Goal: Information Seeking & Learning: Learn about a topic

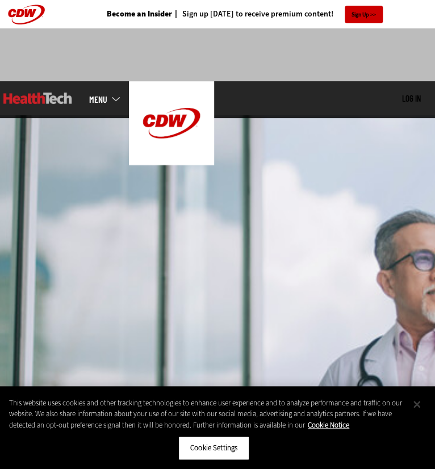
click at [420, 404] on button "Close" at bounding box center [417, 404] width 25 height 25
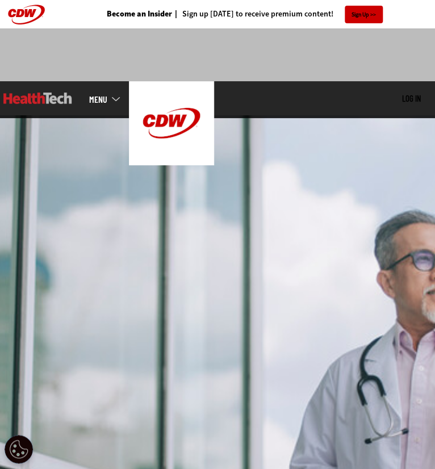
click at [107, 99] on link "MENU" at bounding box center [109, 99] width 40 height 9
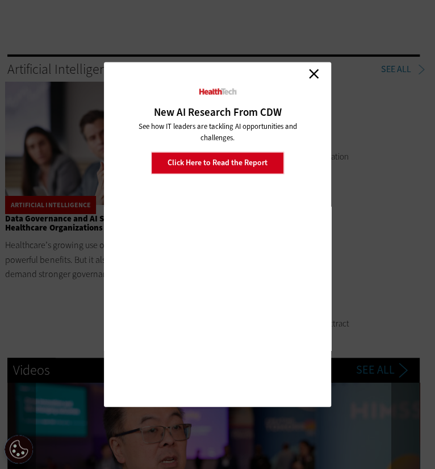
scroll to position [1978, 4]
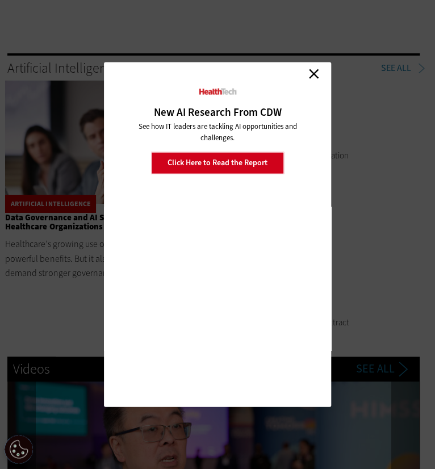
click at [318, 74] on link "Close" at bounding box center [313, 73] width 17 height 17
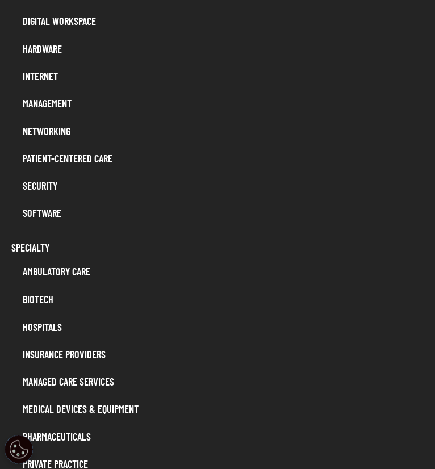
scroll to position [257, 0]
click at [39, 304] on link "Biotech" at bounding box center [223, 299] width 413 height 22
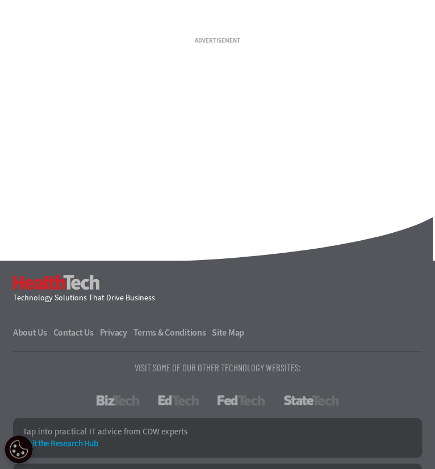
scroll to position [1249, 0]
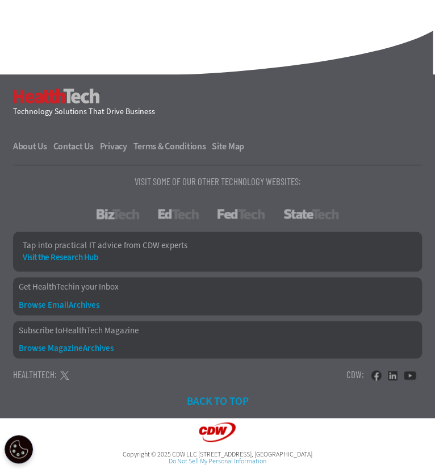
click at [297, 140] on ul "About Us Contact Us Privacy Terms & Conditions Site Map" at bounding box center [217, 147] width 409 height 14
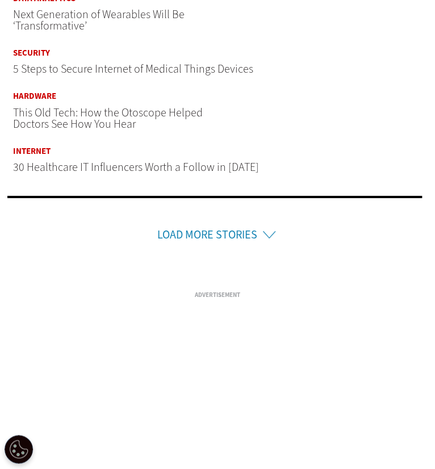
scroll to position [0, 0]
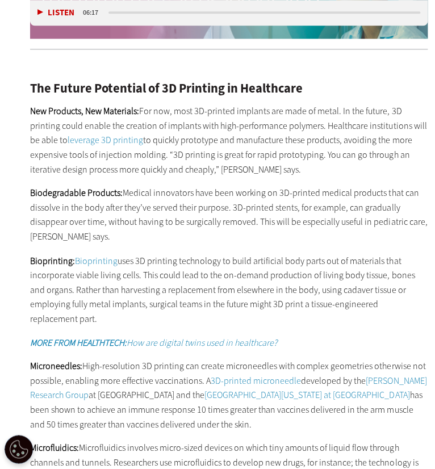
scroll to position [1378, 0]
